Goal: Task Accomplishment & Management: Use online tool/utility

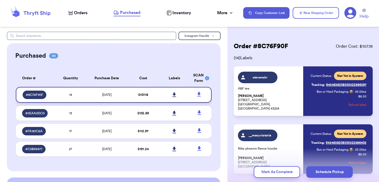
click at [174, 94] on icon at bounding box center [175, 94] width 4 height 4
click at [84, 16] on div "Orders Purchased Inventory More Stats Completed Orders" at bounding box center [153, 12] width 170 height 7
click at [85, 12] on span "Orders" at bounding box center [80, 13] width 13 height 6
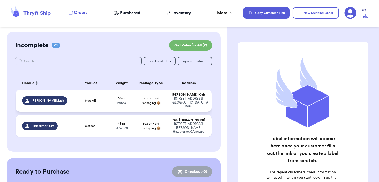
click at [85, 99] on span "blue AE" at bounding box center [90, 101] width 11 height 4
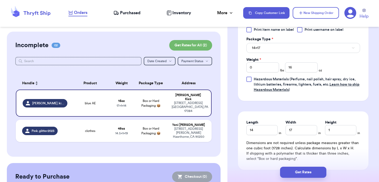
scroll to position [249, 0]
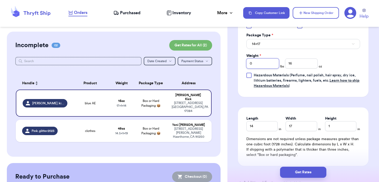
click at [273, 62] on input "0" at bounding box center [263, 63] width 33 height 10
type input "1"
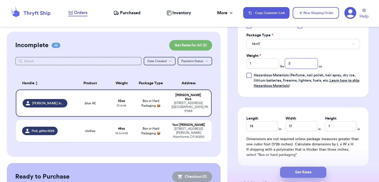
type input "2"
click at [302, 169] on button "Get Rates" at bounding box center [303, 172] width 46 height 11
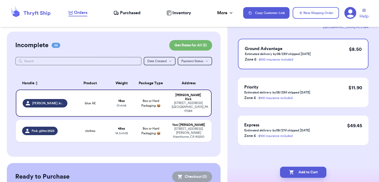
scroll to position [0, 0]
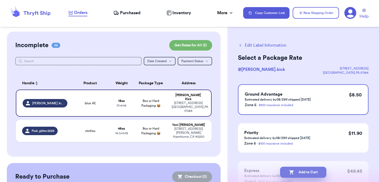
click at [302, 171] on button "Add to Cart" at bounding box center [303, 172] width 46 height 11
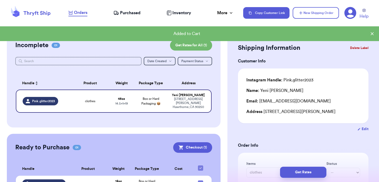
scroll to position [26, 0]
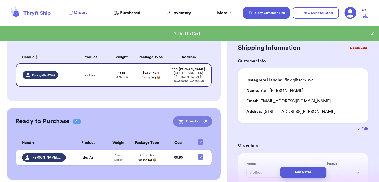
click at [181, 119] on icon at bounding box center [181, 121] width 4 height 4
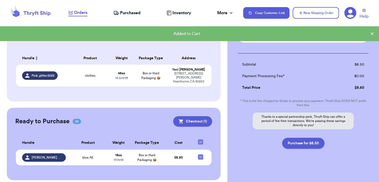
scroll to position [59, 0]
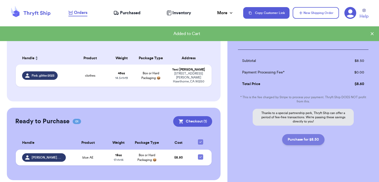
click at [295, 138] on button "Purchase for $8.50" at bounding box center [303, 139] width 42 height 11
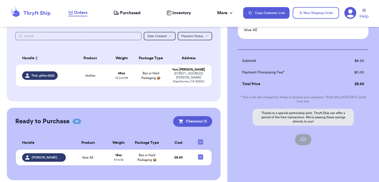
checkbox input "false"
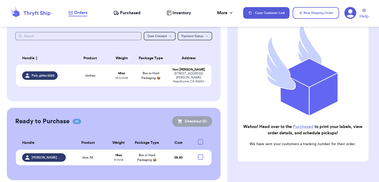
checkbox input "true"
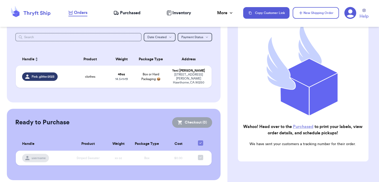
click at [129, 12] on span "Purchased" at bounding box center [130, 13] width 21 height 6
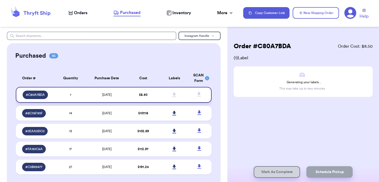
click at [144, 93] on span "$ 8.50" at bounding box center [143, 94] width 8 height 3
click at [132, 110] on td "$ 107.18" at bounding box center [142, 113] width 31 height 15
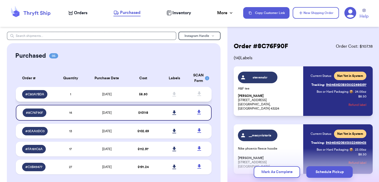
click at [134, 97] on td "$ 8.50" at bounding box center [142, 94] width 31 height 15
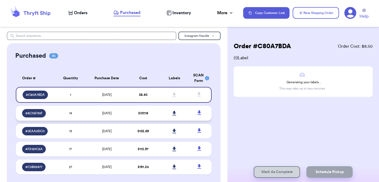
click at [156, 108] on td "$ 107.18" at bounding box center [142, 113] width 31 height 15
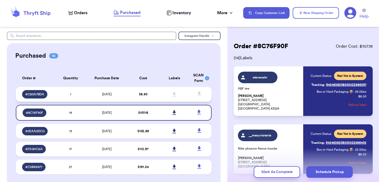
click at [141, 91] on td "$ 8.50" at bounding box center [142, 94] width 31 height 15
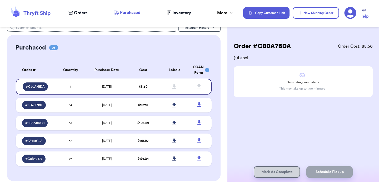
scroll to position [2, 0]
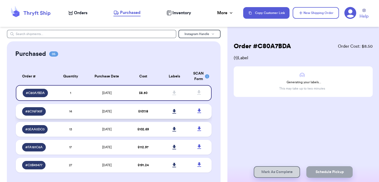
click at [134, 107] on td "$ 107.18" at bounding box center [142, 111] width 31 height 15
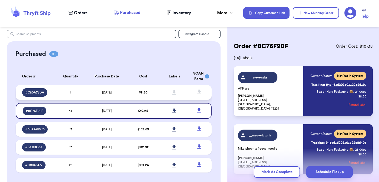
click at [139, 92] on span "$ 8.50" at bounding box center [143, 92] width 8 height 3
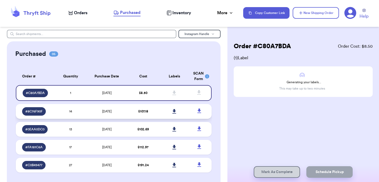
click at [80, 105] on td "14" at bounding box center [70, 111] width 31 height 15
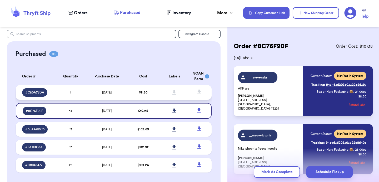
click at [86, 94] on td "[DATE]" at bounding box center [106, 92] width 41 height 15
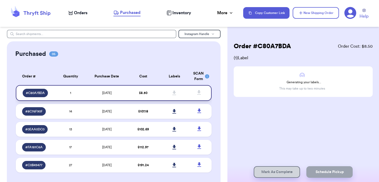
click at [175, 95] on icon at bounding box center [175, 93] width 4 height 4
click at [155, 93] on td "$ 8.50" at bounding box center [142, 93] width 31 height 16
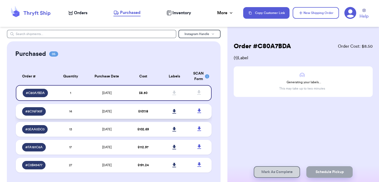
click at [150, 111] on td "$ 107.18" at bounding box center [142, 111] width 31 height 15
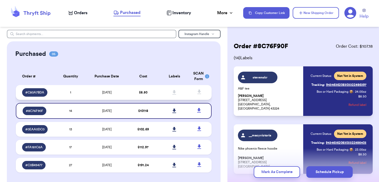
click at [154, 96] on td "$ 8.50" at bounding box center [142, 92] width 31 height 15
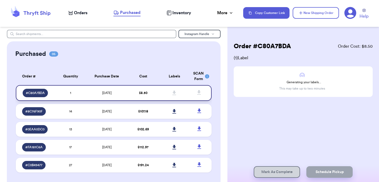
click at [156, 97] on td "$ 8.50" at bounding box center [142, 93] width 31 height 16
click at [144, 93] on span "$ 8.50" at bounding box center [143, 92] width 8 height 3
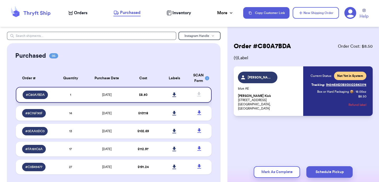
click at [175, 95] on icon at bounding box center [175, 94] width 4 height 4
